Goal: Navigation & Orientation: Find specific page/section

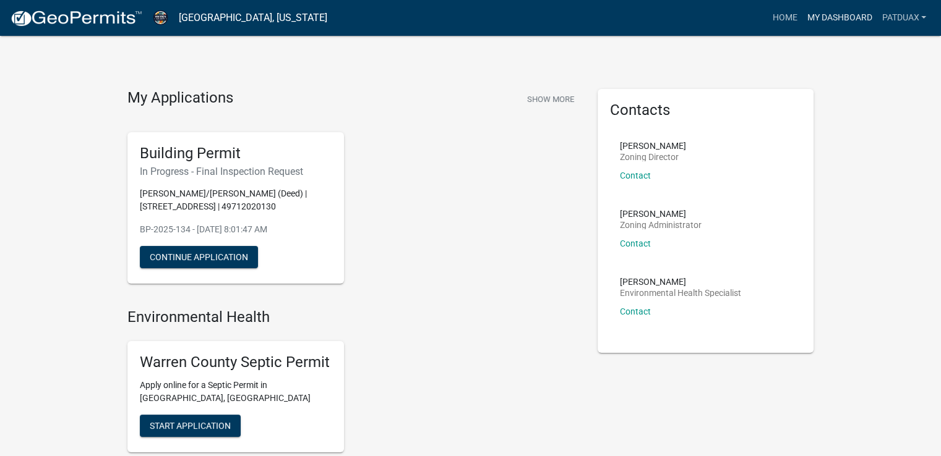
click at [829, 9] on link "My Dashboard" at bounding box center [839, 18] width 75 height 24
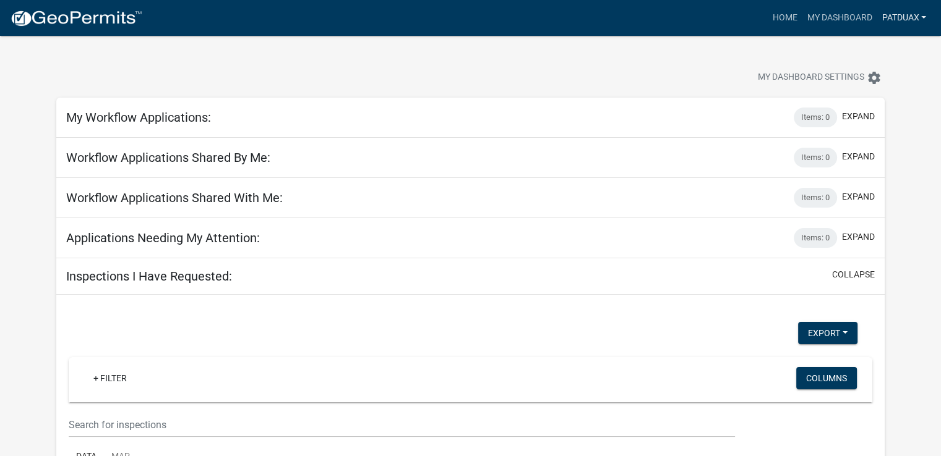
click at [903, 20] on link "Patduax" at bounding box center [903, 18] width 54 height 24
click at [863, 49] on link "Account" at bounding box center [881, 51] width 99 height 30
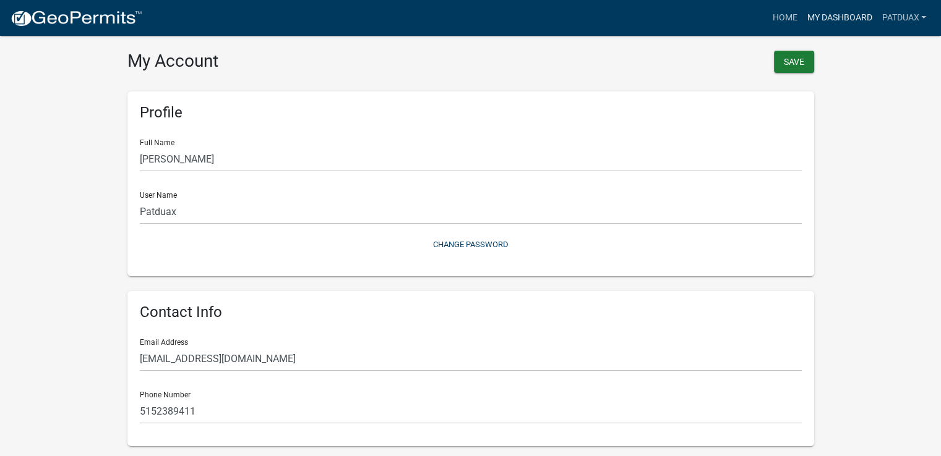
click at [836, 13] on link "My Dashboard" at bounding box center [839, 18] width 75 height 24
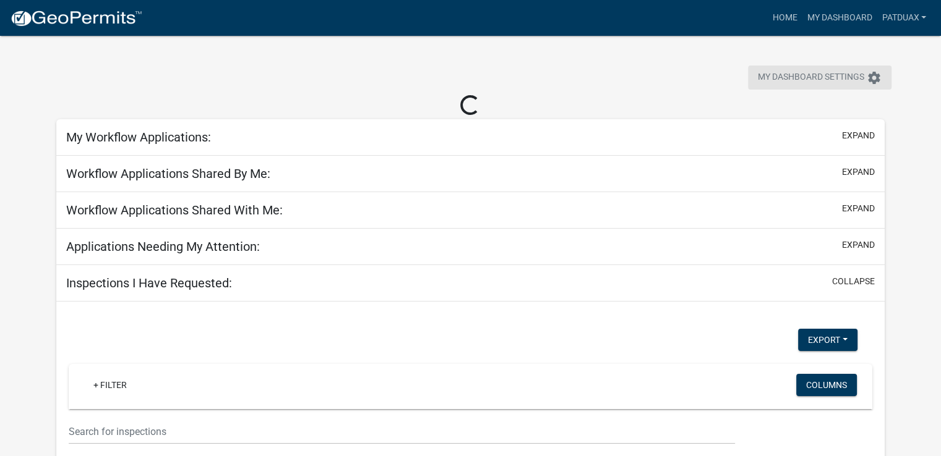
click at [859, 74] on span "My Dashboard Settings" at bounding box center [811, 78] width 106 height 15
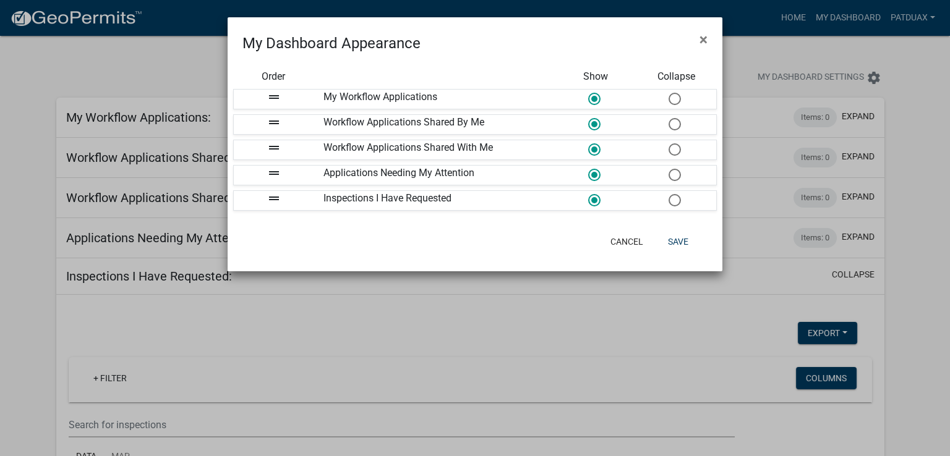
click at [913, 105] on ngb-modal-window "My Dashboard Appearance × Order Show Collapse drag_handle My Workflow Applicati…" at bounding box center [475, 228] width 950 height 456
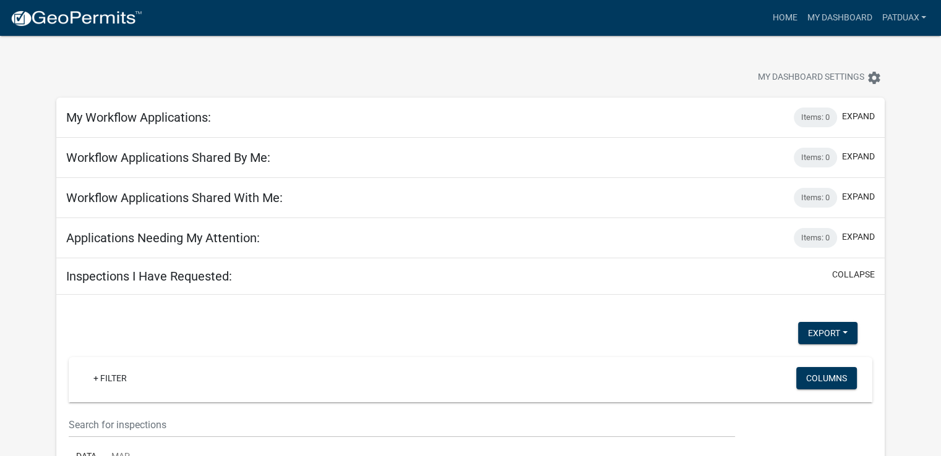
click at [147, 239] on h5 "Applications Needing My Attention:" at bounding box center [163, 238] width 194 height 15
click at [781, 20] on link "Home" at bounding box center [784, 18] width 35 height 24
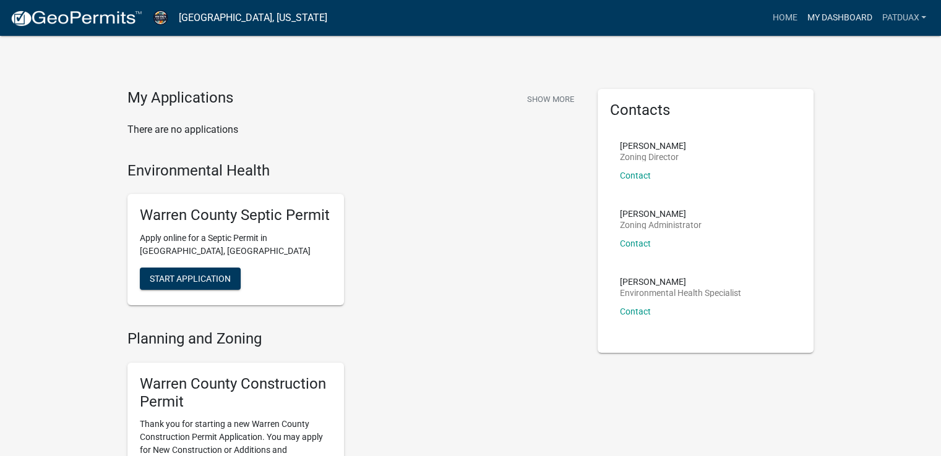
click at [839, 16] on link "My Dashboard" at bounding box center [839, 18] width 75 height 24
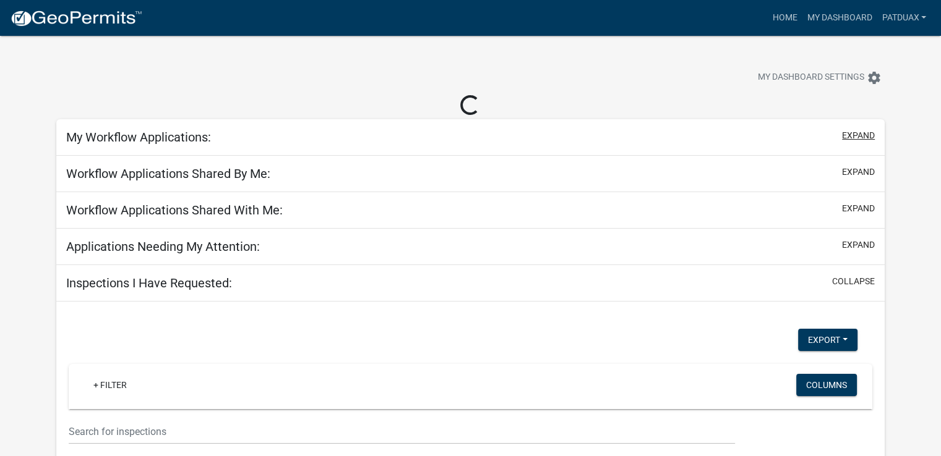
click at [861, 133] on button "expand" at bounding box center [858, 135] width 33 height 13
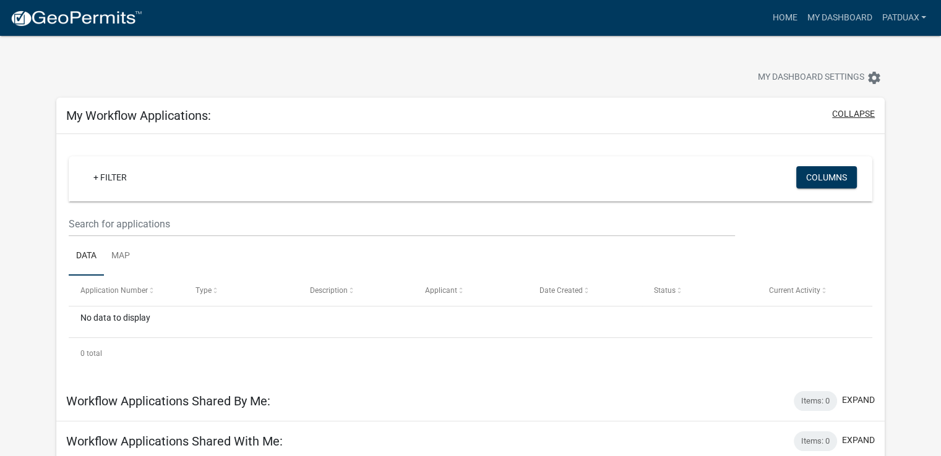
click at [864, 113] on button "collapse" at bounding box center [853, 114] width 43 height 13
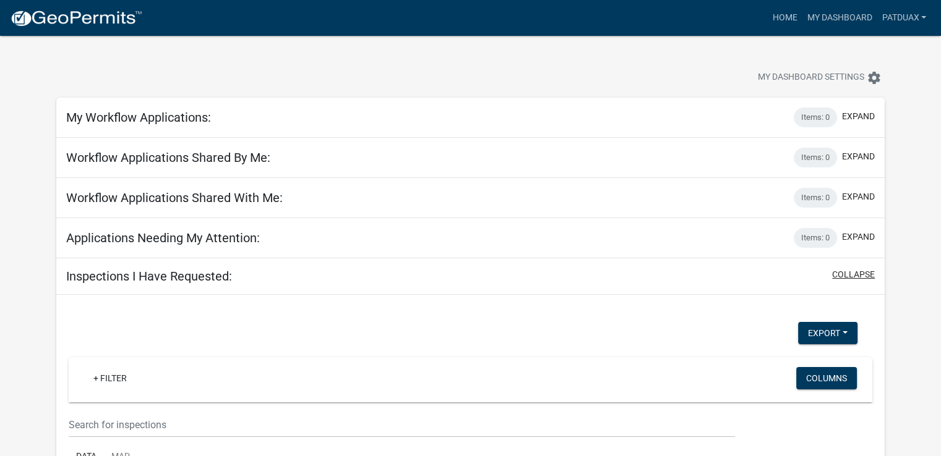
click at [859, 276] on button "collapse" at bounding box center [853, 274] width 43 height 13
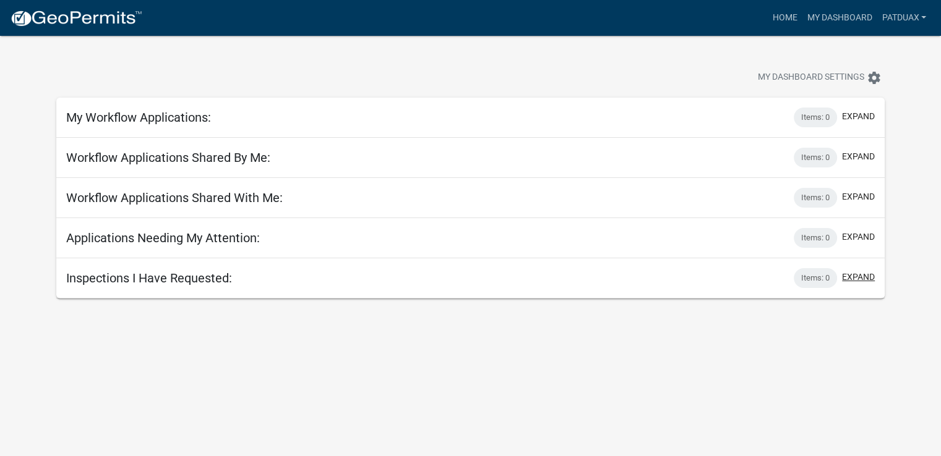
click at [863, 276] on button "expand" at bounding box center [858, 277] width 33 height 13
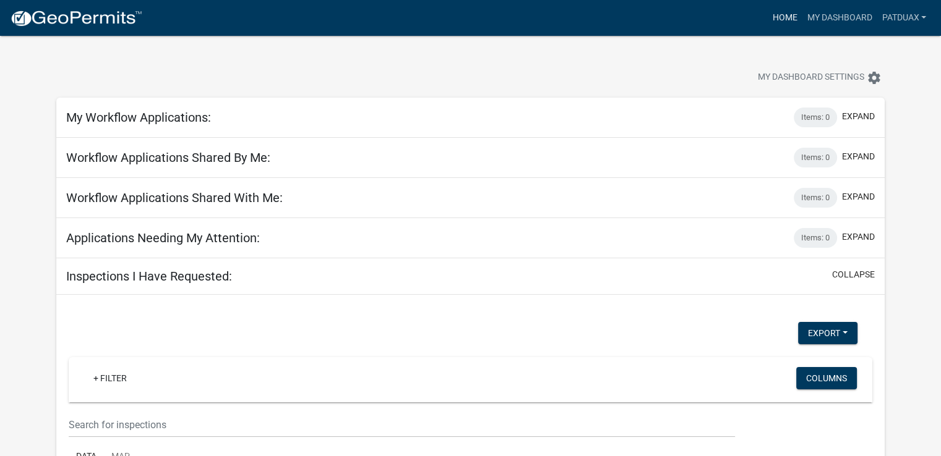
click at [786, 20] on link "Home" at bounding box center [784, 18] width 35 height 24
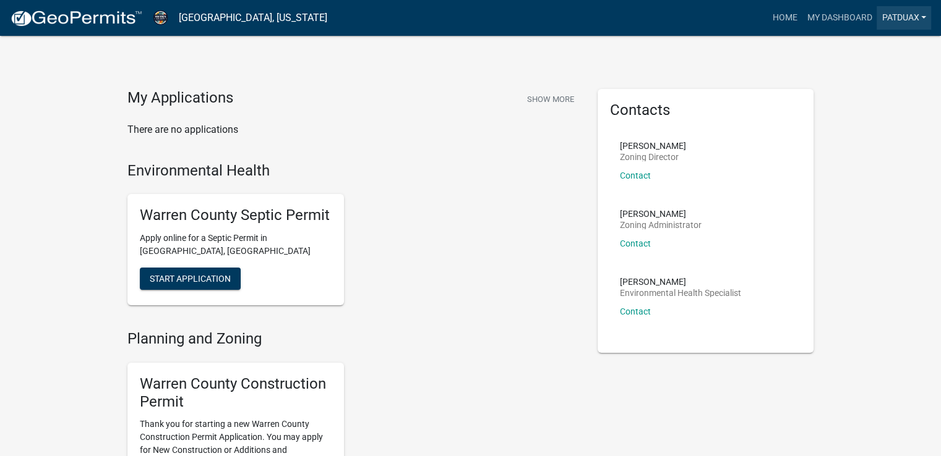
click at [896, 15] on link "Patduax" at bounding box center [903, 18] width 54 height 24
